Goal: Register for event/course

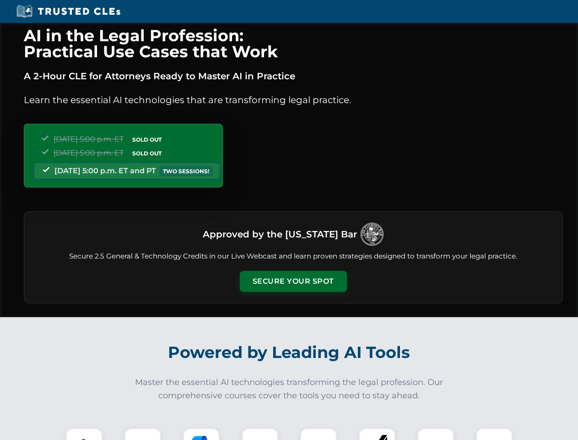
click at [293, 281] on button "Secure Your Spot" at bounding box center [293, 281] width 107 height 21
click at [84, 434] on img at bounding box center [84, 446] width 27 height 27
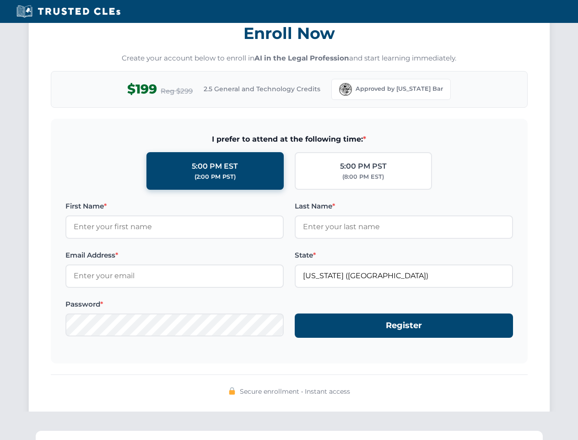
scroll to position [899, 0]
